Goal: Task Accomplishment & Management: Manage account settings

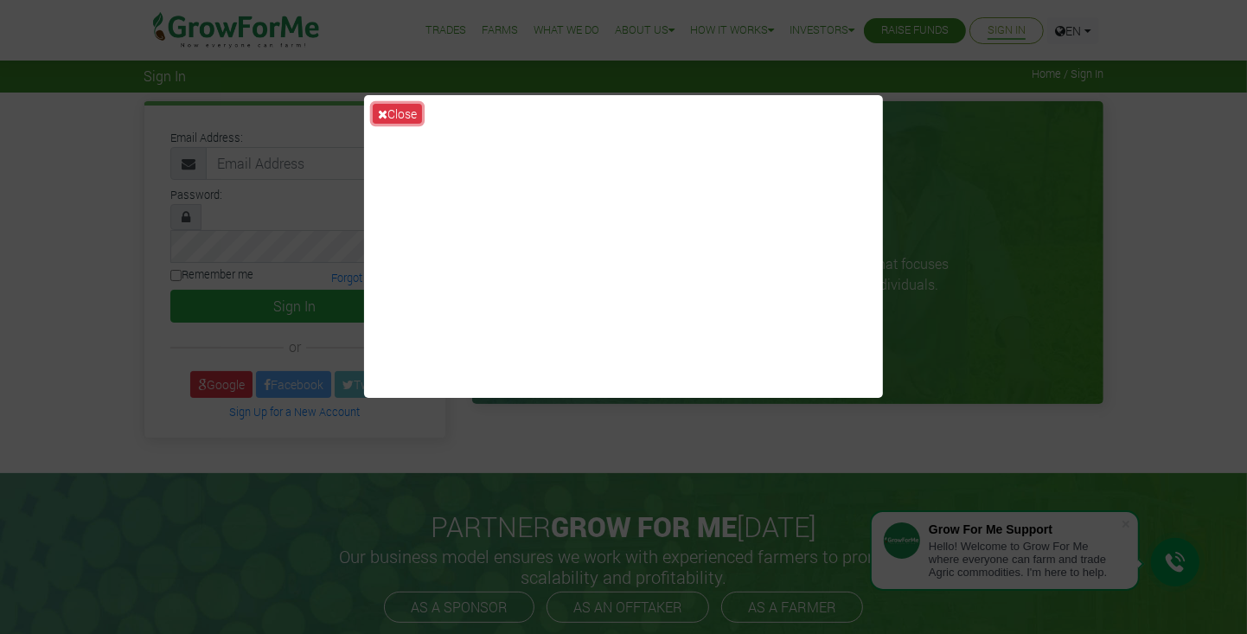
click at [386, 120] on icon at bounding box center [383, 114] width 10 height 12
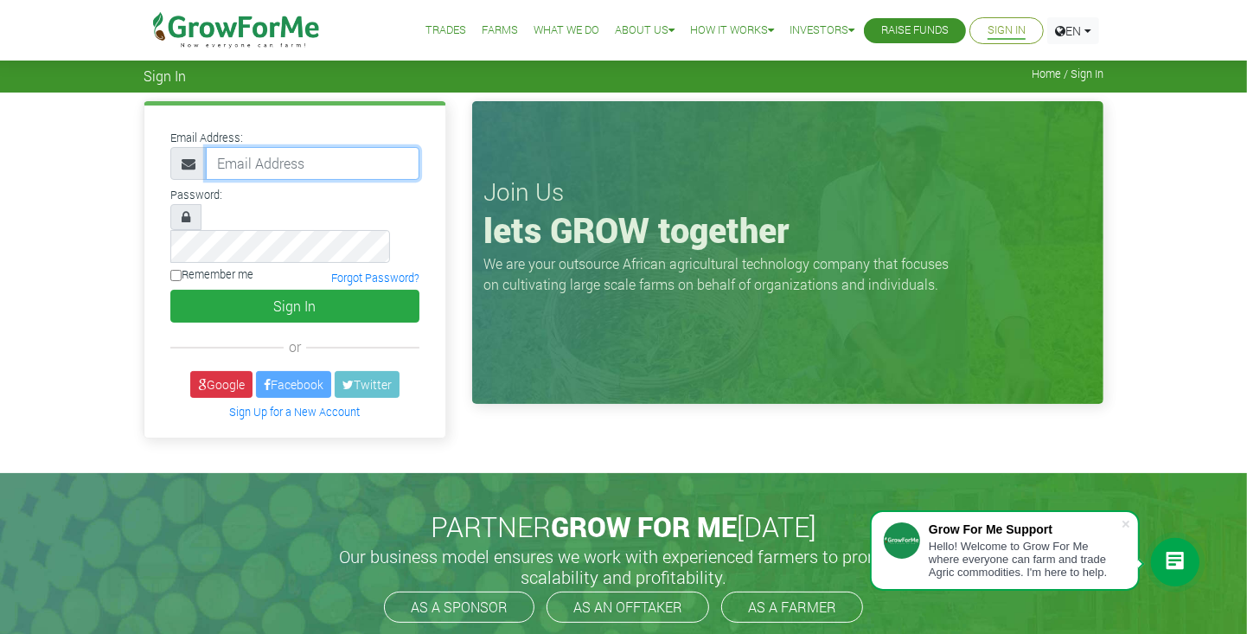
click at [290, 170] on input "email" at bounding box center [313, 163] width 214 height 33
type input "[EMAIL_ADDRESS][DOMAIN_NAME]"
click at [170, 290] on button "Sign In" at bounding box center [294, 306] width 249 height 33
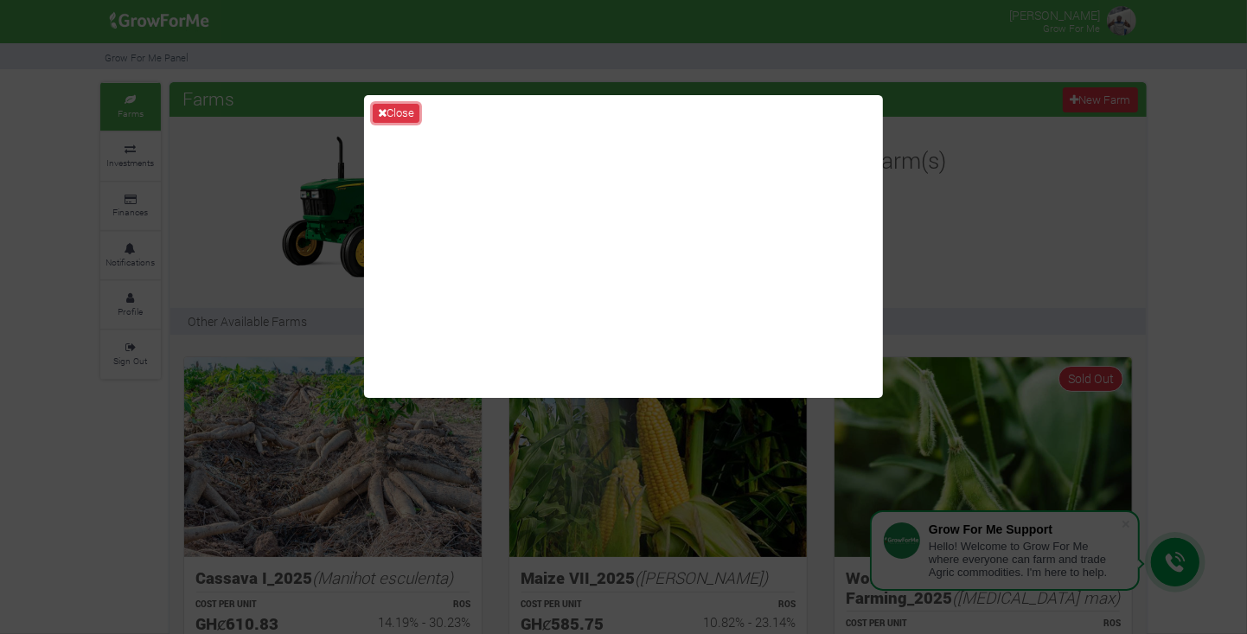
click at [393, 123] on button "Close" at bounding box center [396, 113] width 47 height 19
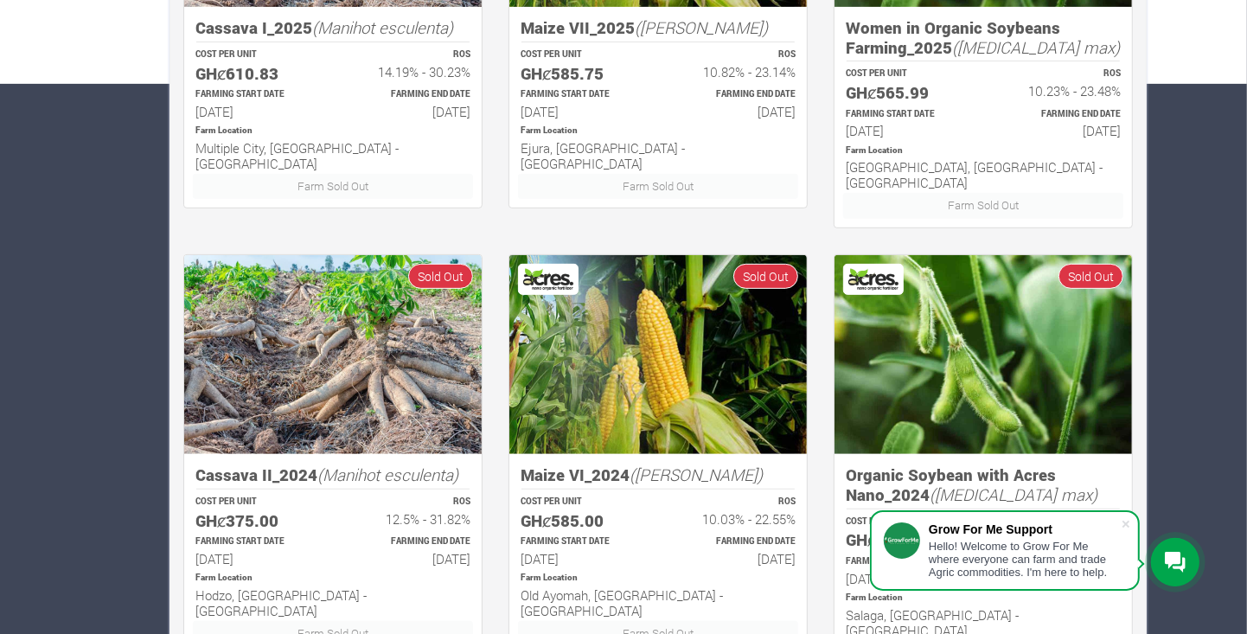
scroll to position [553, 0]
